Goal: Task Accomplishment & Management: Complete application form

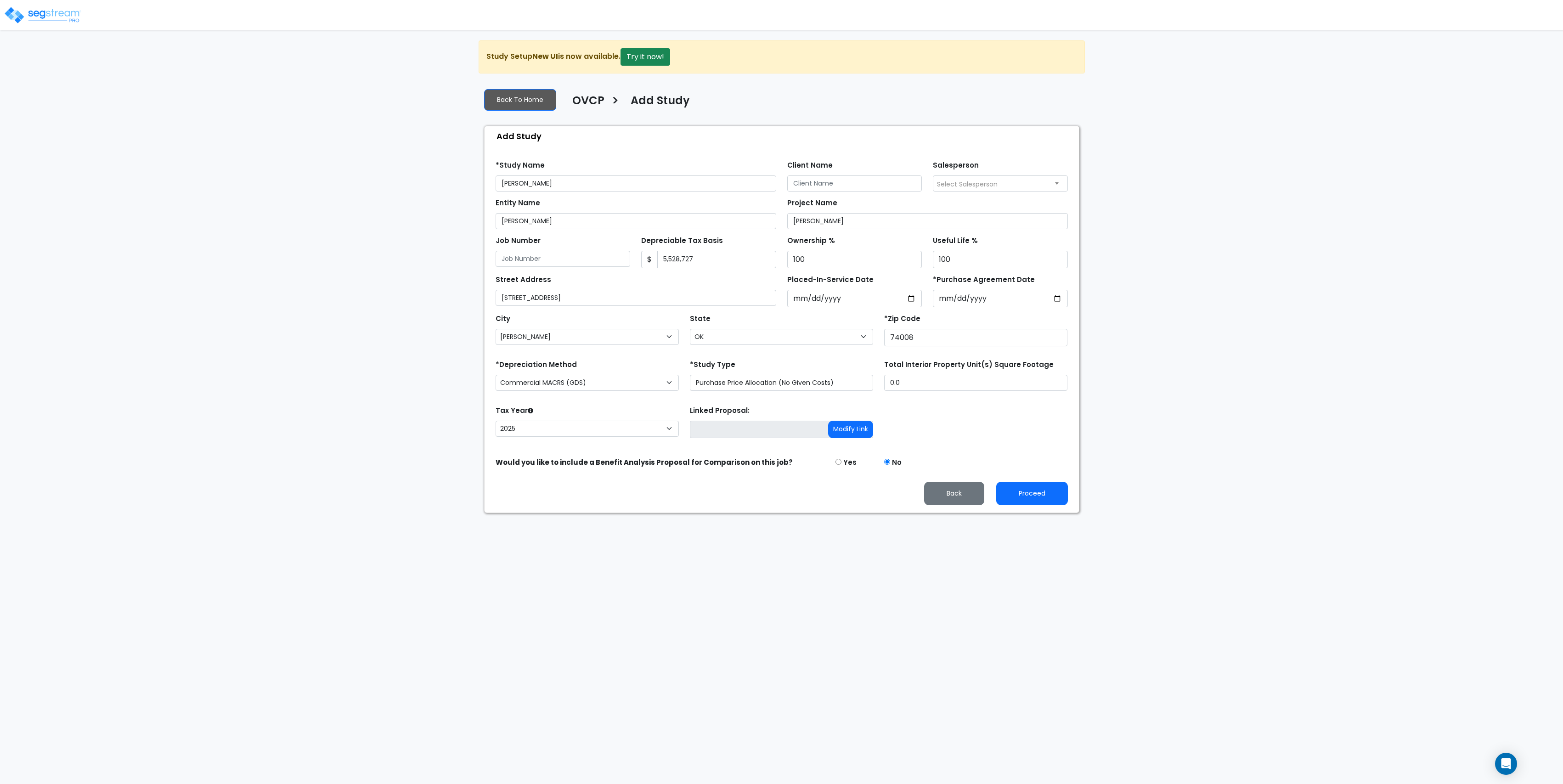
select select "[PERSON_NAME]"
select select "OK"
select select "2025"
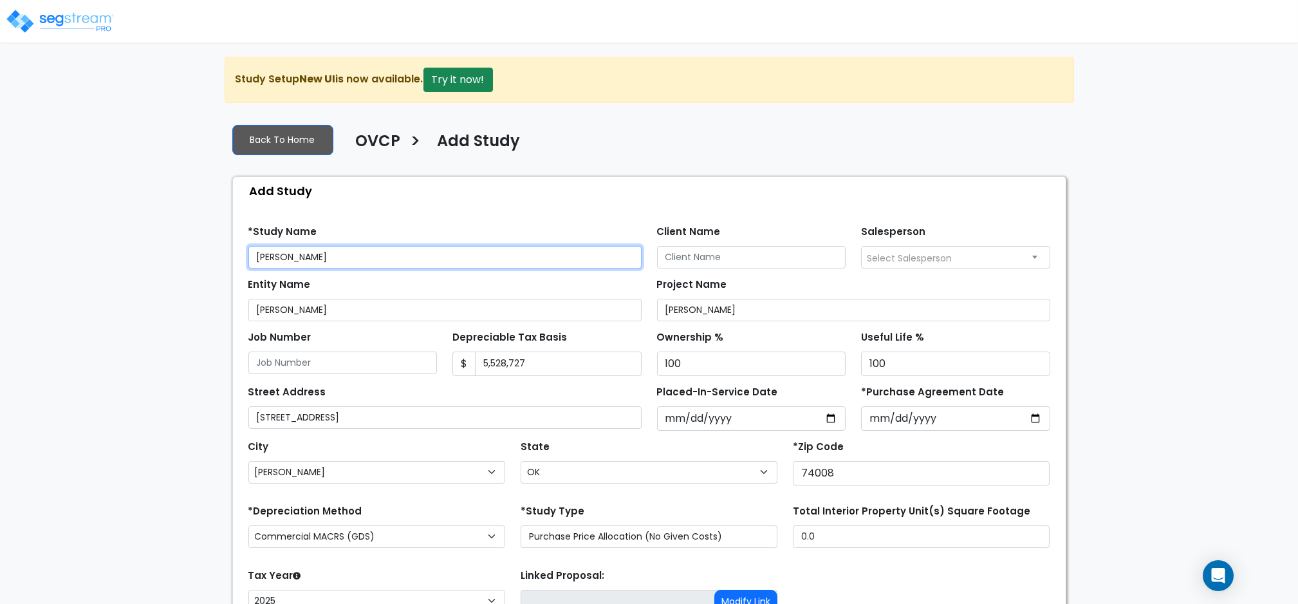
drag, startPoint x: 302, startPoint y: 259, endPoint x: 273, endPoint y: 261, distance: 29.7
click at [273, 261] on input "[PERSON_NAME]" at bounding box center [444, 257] width 393 height 23
type input "[PERSON_NAME]"
click at [310, 297] on div "Entity Name [PERSON_NAME]" at bounding box center [444, 298] width 393 height 46
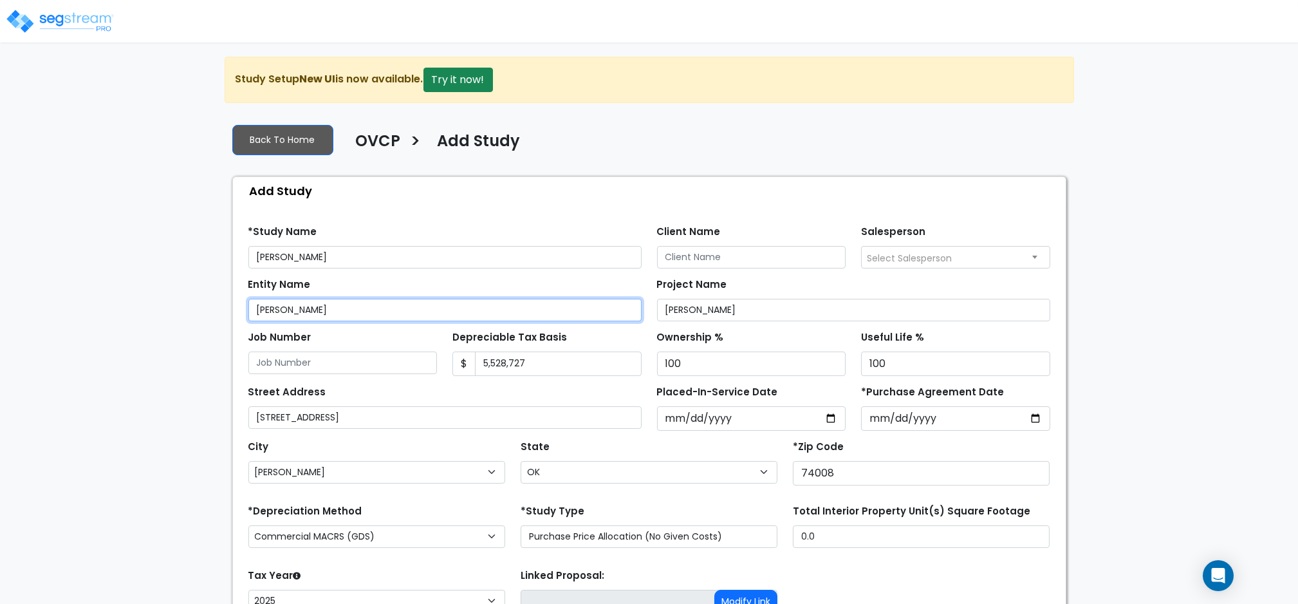
drag, startPoint x: 304, startPoint y: 311, endPoint x: 273, endPoint y: 313, distance: 31.6
click at [273, 313] on input "[PERSON_NAME]" at bounding box center [444, 310] width 393 height 23
type input "[PERSON_NAME]"
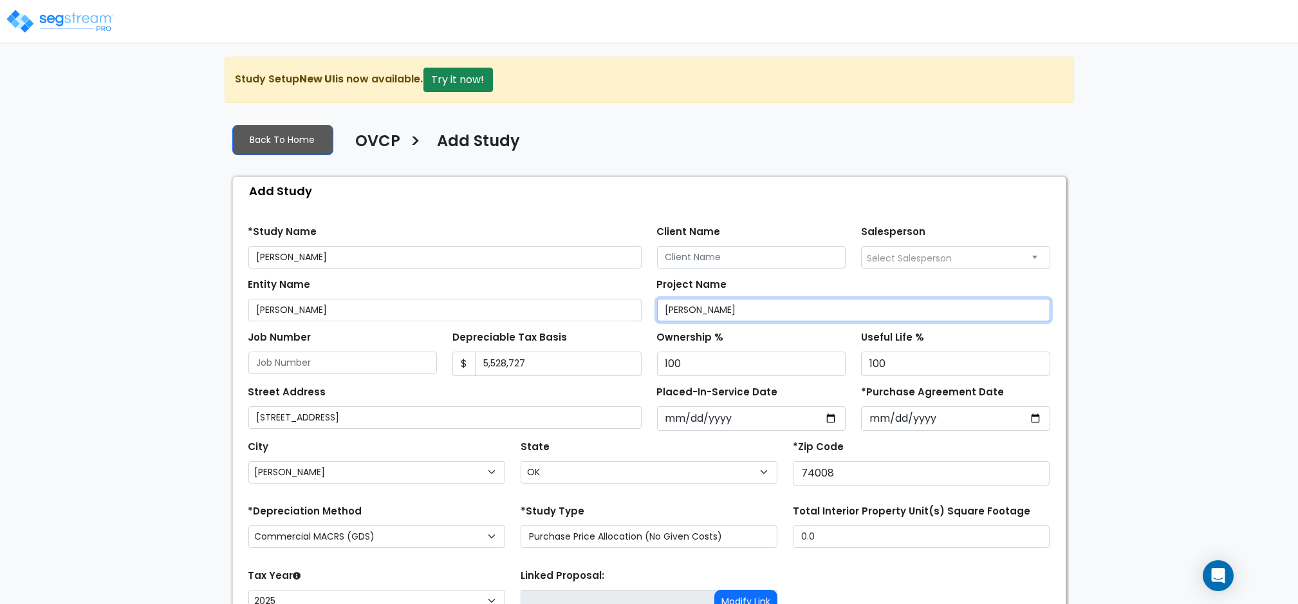
drag, startPoint x: 705, startPoint y: 309, endPoint x: 682, endPoint y: 315, distance: 23.9
click at [682, 314] on input "[PERSON_NAME]" at bounding box center [853, 310] width 393 height 23
type input "[PERSON_NAME]"
click at [721, 248] on input "Client Name" at bounding box center [751, 257] width 189 height 23
click at [909, 255] on span "Select Salesperson" at bounding box center [909, 258] width 85 height 13
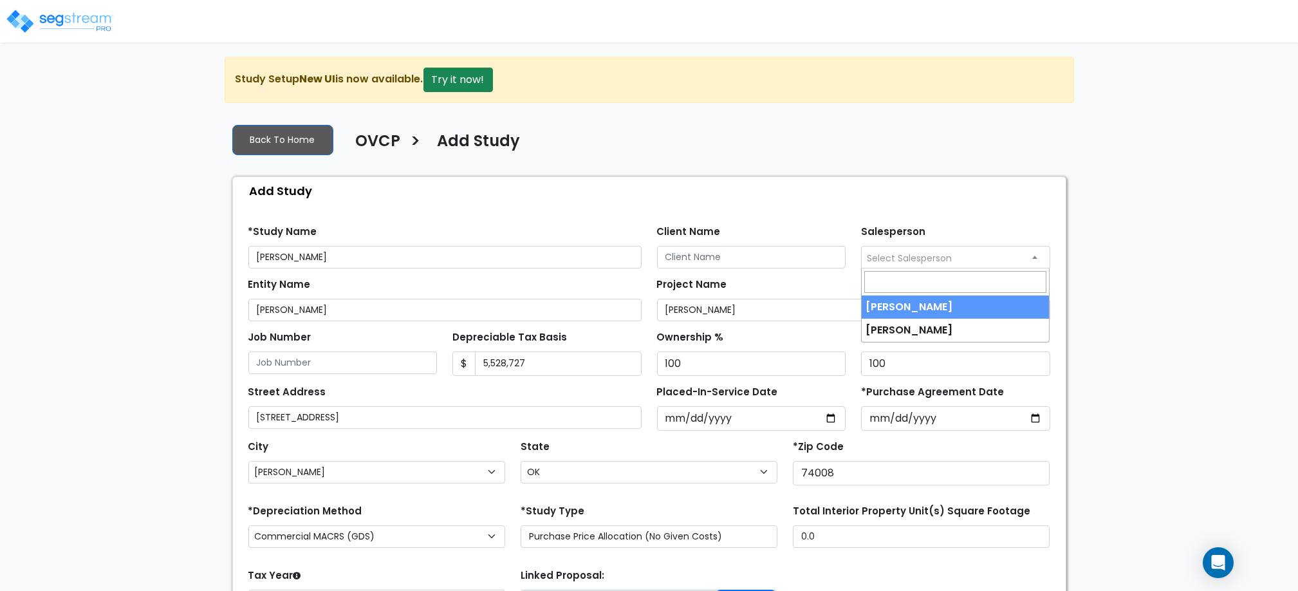
select select "127"
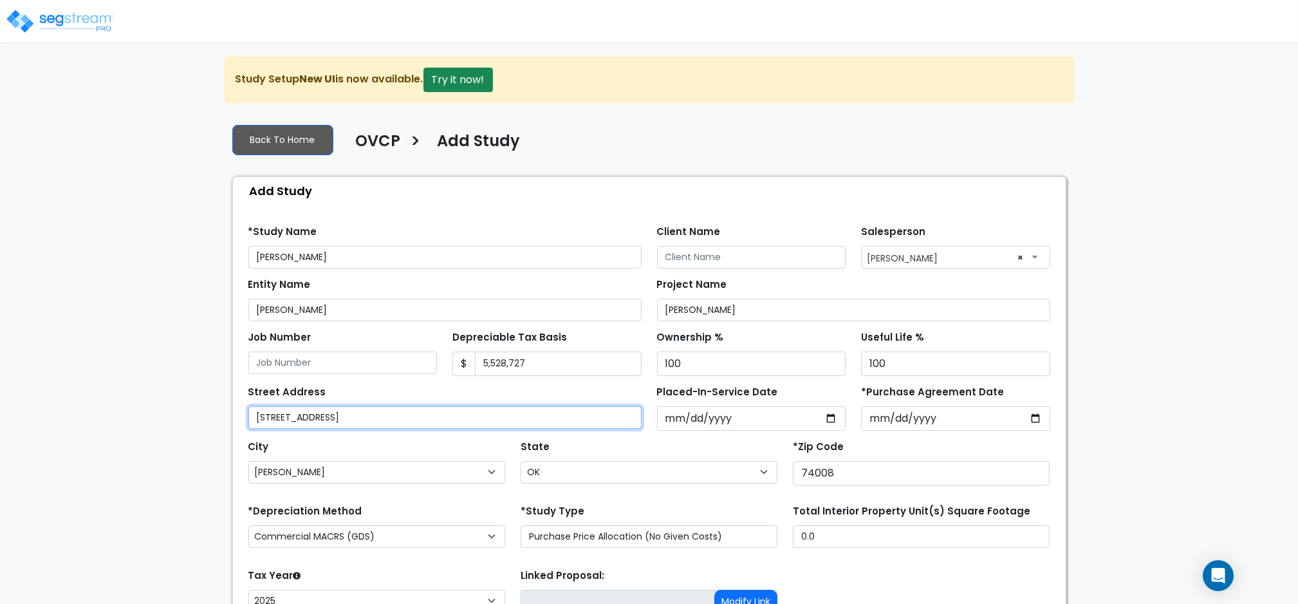
drag, startPoint x: 366, startPoint y: 423, endPoint x: 198, endPoint y: 436, distance: 169.1
click at [198, 436] on div "We are Building your Study. So please grab a coffee and let us do the heavy lif…" at bounding box center [649, 388] width 1298 height 662
type input "[STREET_ADDRESS]"
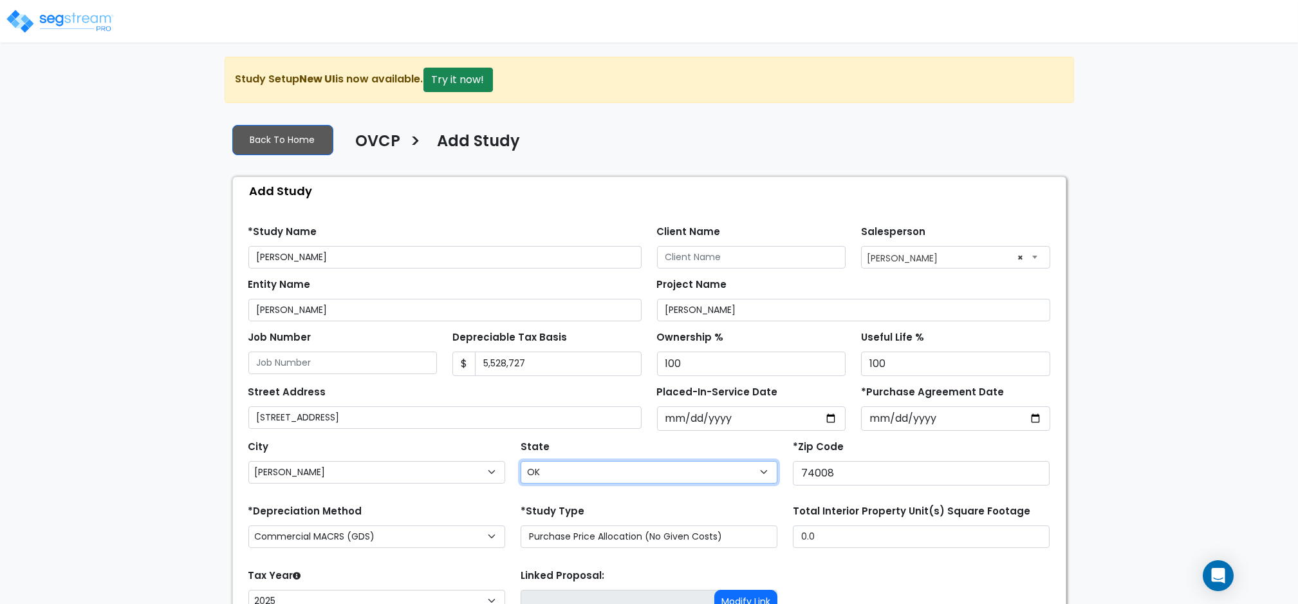
select select "IN"
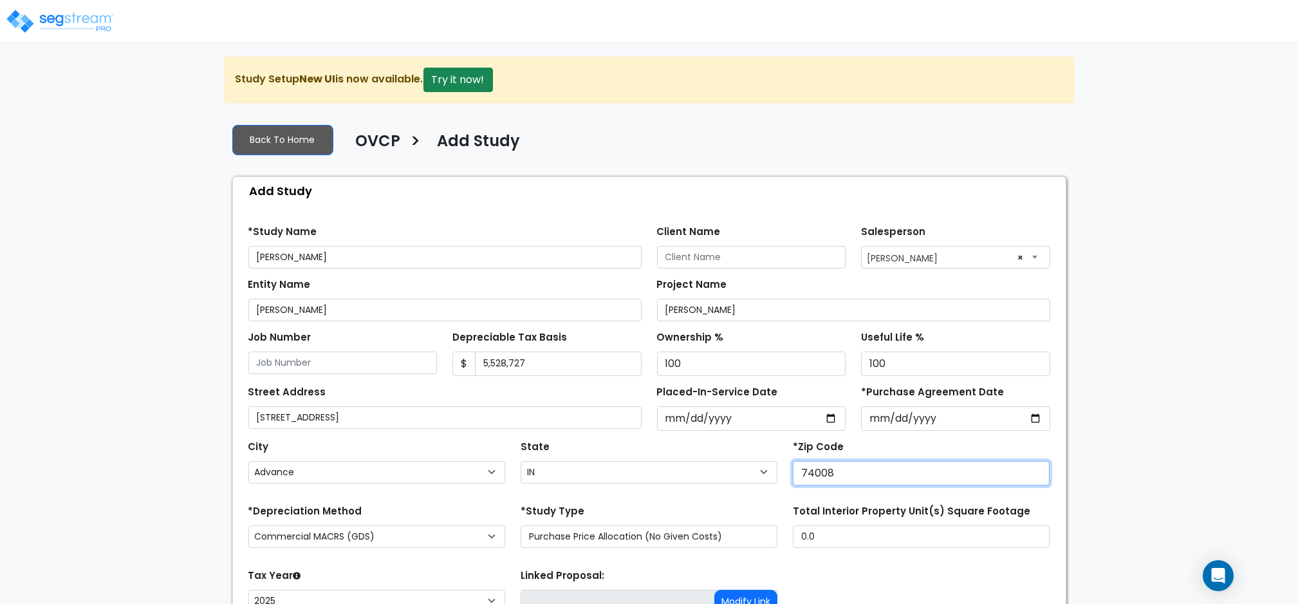
drag, startPoint x: 837, startPoint y: 469, endPoint x: 774, endPoint y: 472, distance: 63.2
click at [774, 472] on div "City Advance [GEOGRAPHIC_DATA] [GEOGRAPHIC_DATA] [GEOGRAPHIC_DATA] [GEOGRAPHIC_…" at bounding box center [649, 460] width 817 height 58
type input "74037"
select select "OK"
type input "74037"
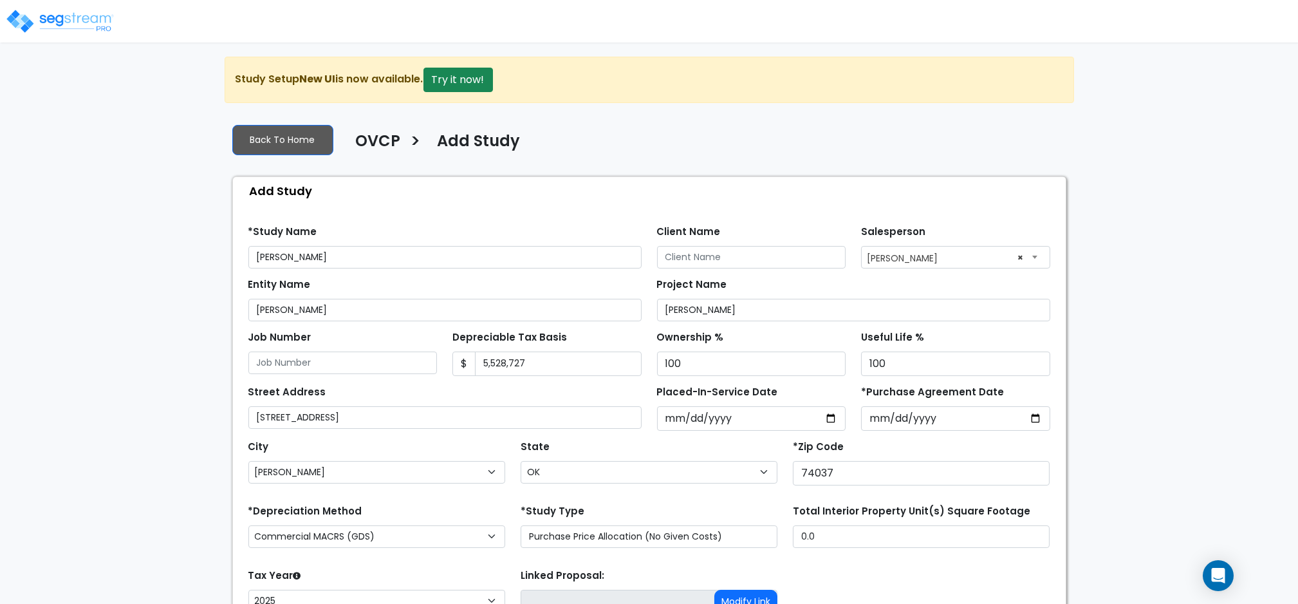
click at [631, 441] on div "State State National Average AB AK AL AR AZ [GEOGRAPHIC_DATA] CA CO CT DC DE FL…" at bounding box center [649, 462] width 272 height 51
